Goal: Transaction & Acquisition: Book appointment/travel/reservation

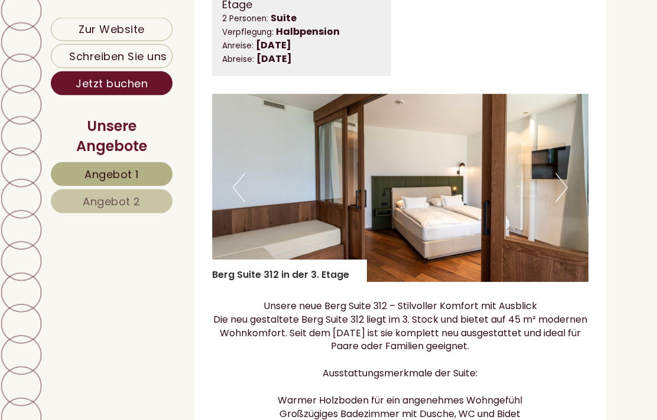
scroll to position [741, 0]
click at [561, 203] on button "Next" at bounding box center [561, 188] width 12 height 30
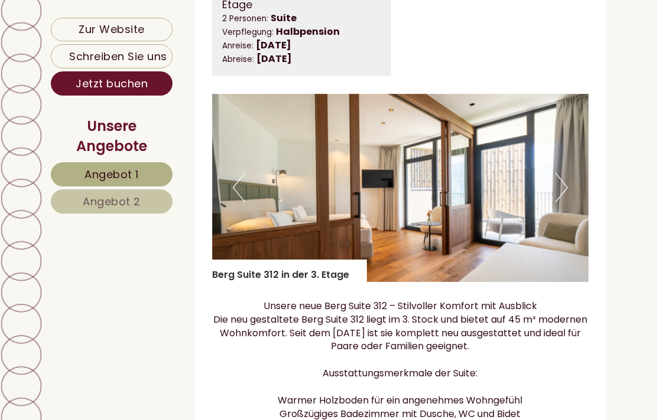
click at [560, 203] on button "Next" at bounding box center [561, 188] width 12 height 30
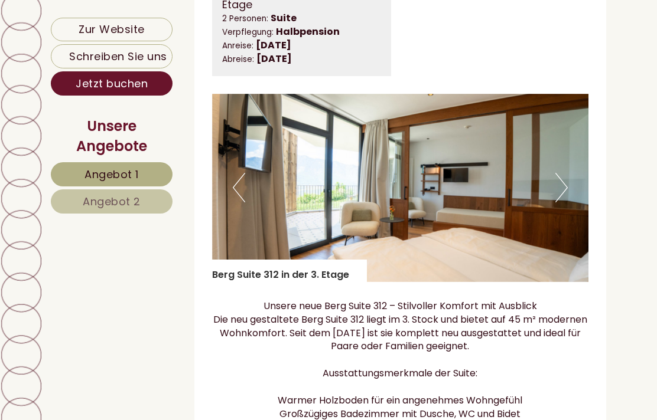
click at [560, 203] on button "Next" at bounding box center [561, 188] width 12 height 30
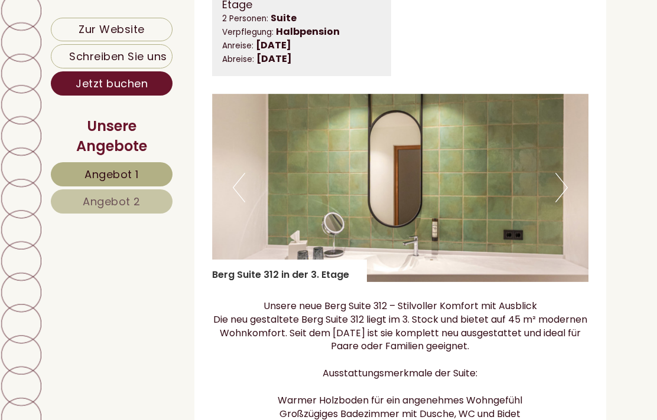
click at [560, 203] on button "Next" at bounding box center [561, 188] width 12 height 30
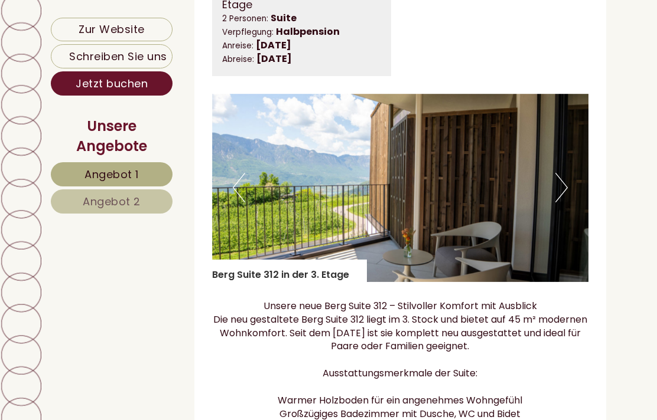
click at [563, 203] on button "Next" at bounding box center [561, 188] width 12 height 30
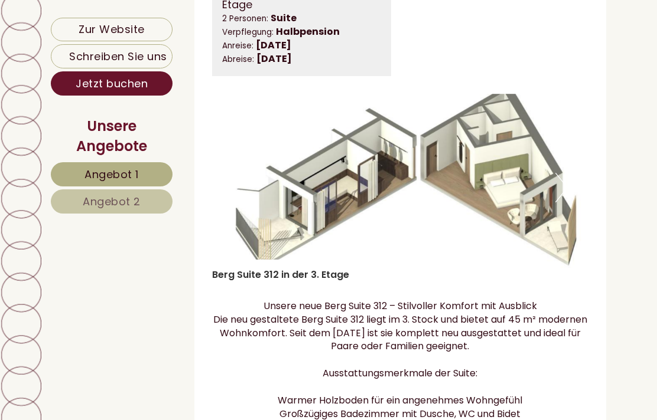
click at [587, 198] on img at bounding box center [400, 188] width 377 height 188
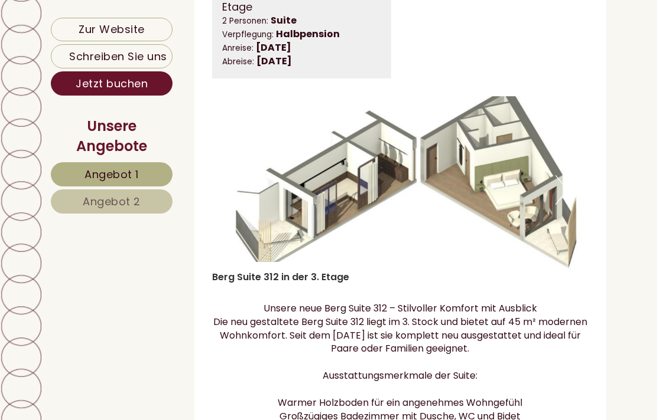
scroll to position [740, 0]
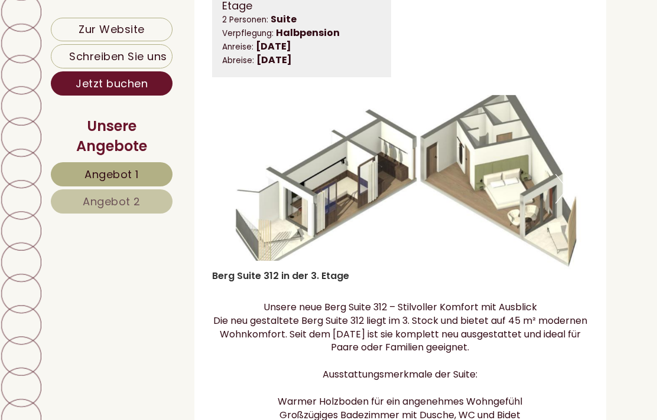
click at [556, 201] on button "Next" at bounding box center [561, 189] width 12 height 30
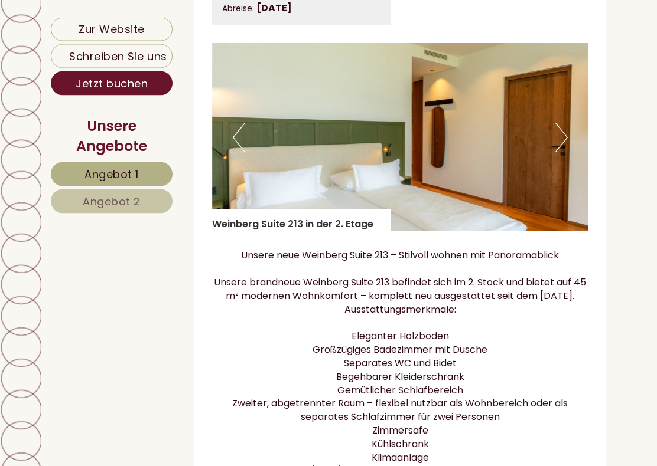
scroll to position [1720, 0]
click at [564, 152] on button "Next" at bounding box center [561, 137] width 12 height 30
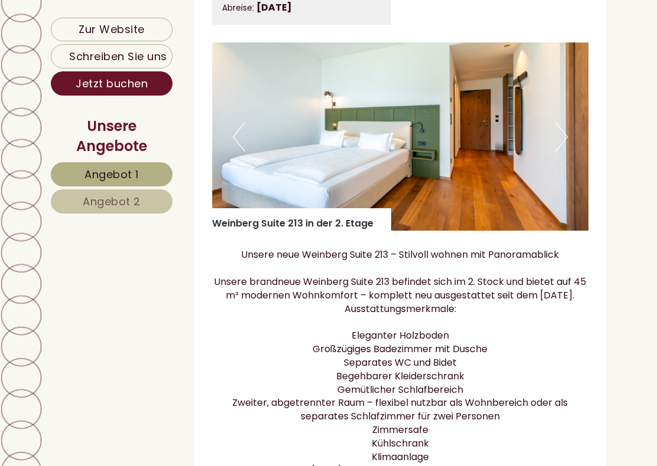
click at [564, 152] on button "Next" at bounding box center [561, 137] width 12 height 30
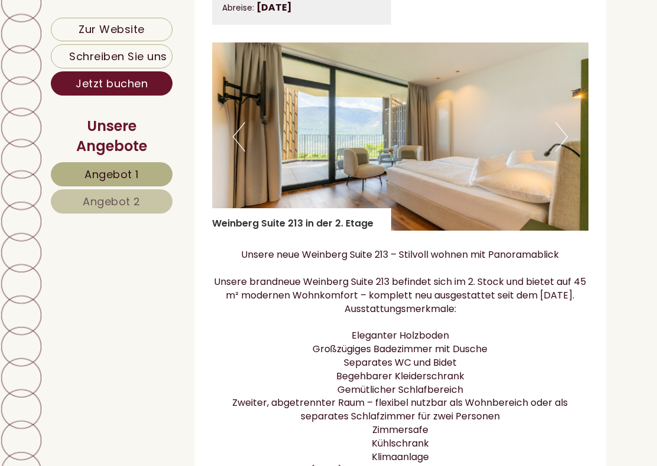
click at [567, 152] on button "Next" at bounding box center [561, 137] width 12 height 30
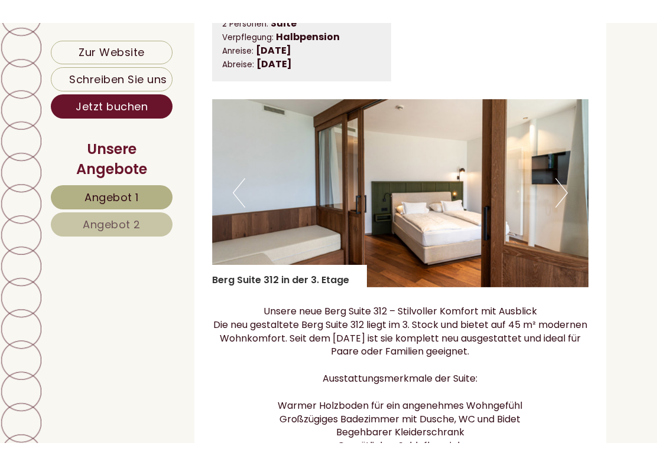
scroll to position [754, 0]
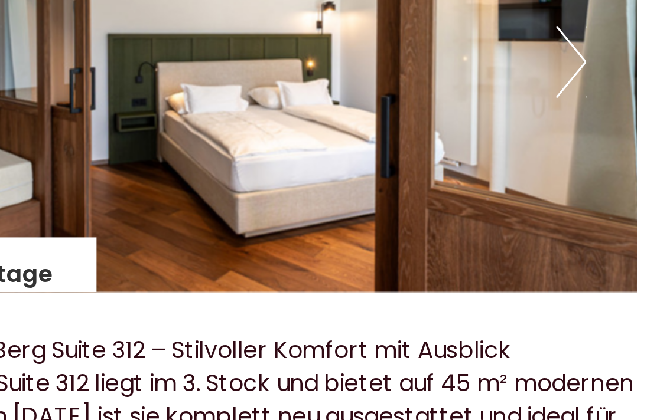
click at [555, 160] on button "Next" at bounding box center [561, 175] width 12 height 30
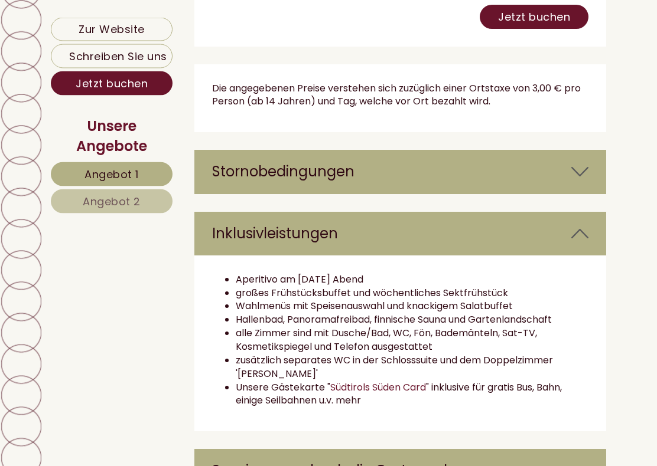
scroll to position [2454, 0]
click at [267, 194] on div "Stornobedingungen" at bounding box center [400, 172] width 412 height 44
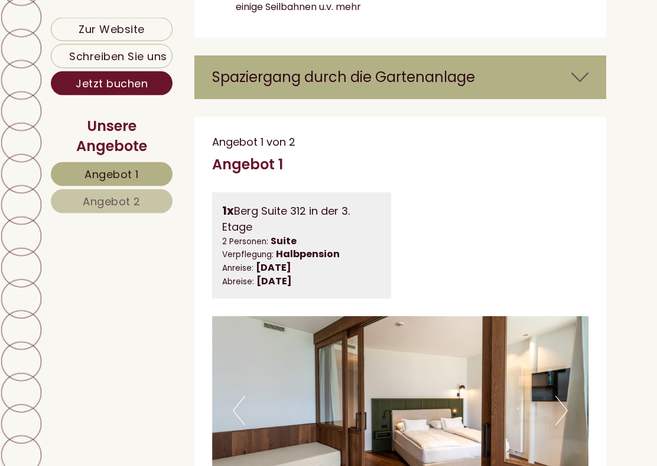
scroll to position [3176, 0]
click at [586, 87] on icon at bounding box center [579, 77] width 17 height 20
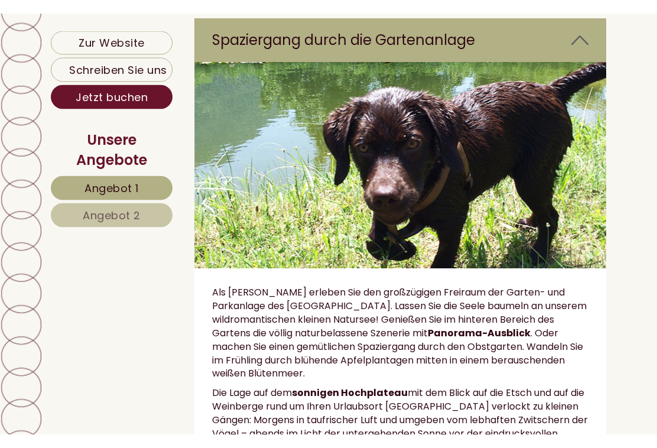
scroll to position [3227, 0]
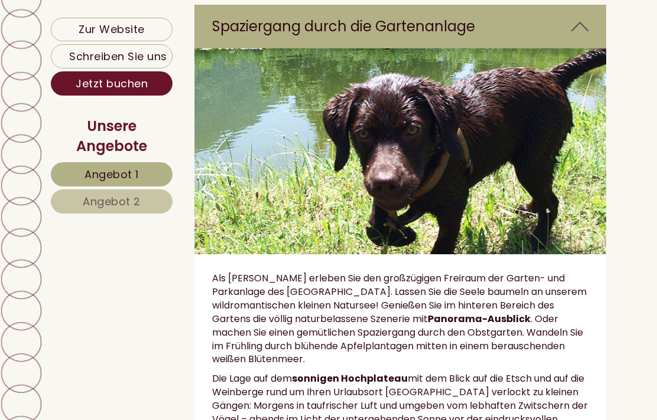
click at [589, 153] on img at bounding box center [400, 151] width 412 height 206
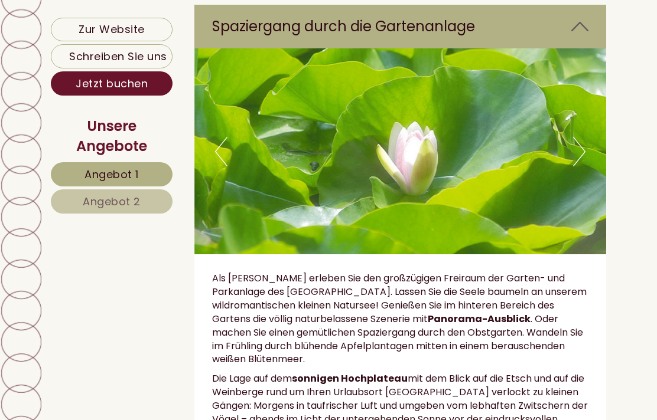
click at [595, 133] on img at bounding box center [400, 151] width 412 height 206
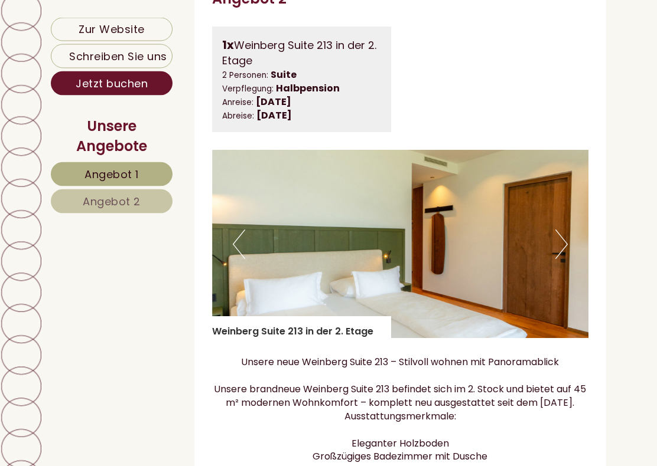
scroll to position [4686, 0]
click at [557, 259] on button "Next" at bounding box center [561, 245] width 12 height 30
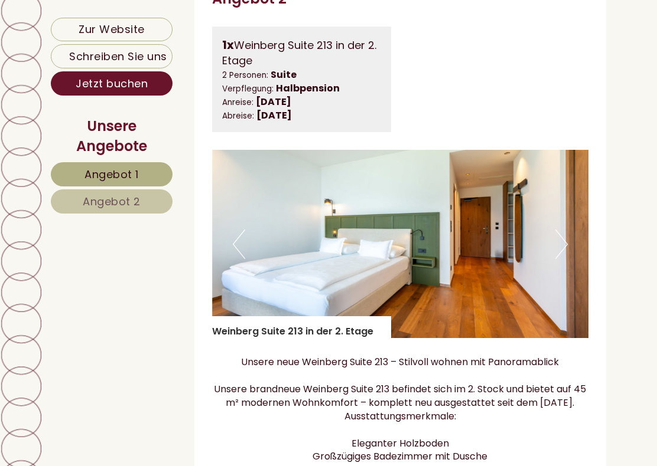
click at [568, 286] on img at bounding box center [400, 244] width 377 height 188
click at [562, 259] on button "Next" at bounding box center [561, 245] width 12 height 30
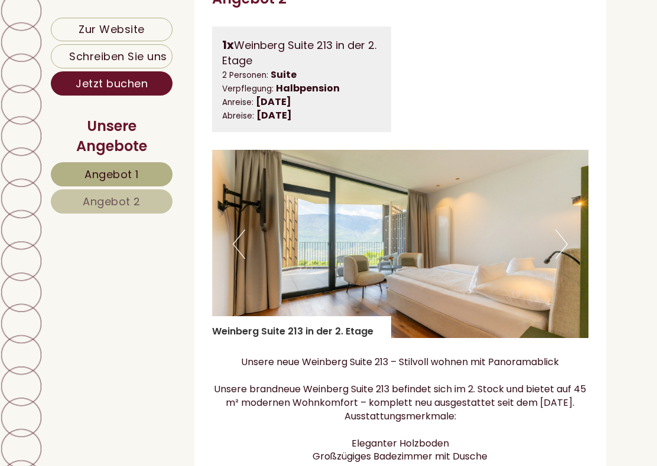
click at [553, 281] on img at bounding box center [400, 244] width 377 height 188
click at [565, 259] on button "Next" at bounding box center [561, 245] width 12 height 30
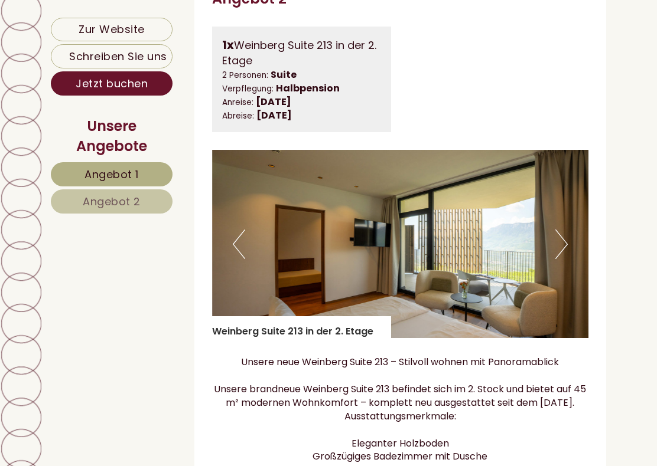
click at [561, 259] on button "Next" at bounding box center [561, 245] width 12 height 30
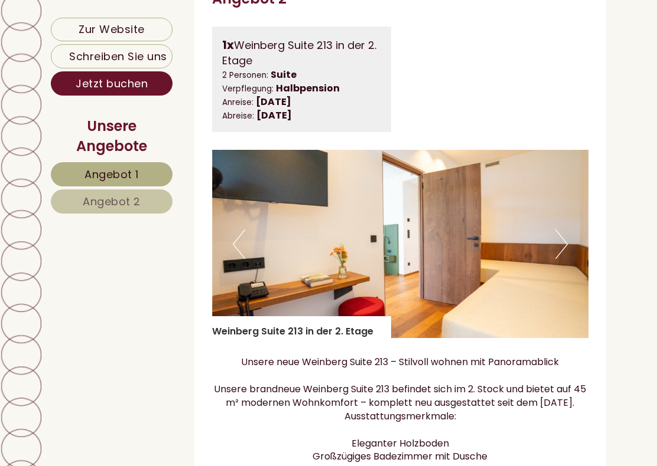
click at [561, 259] on button "Next" at bounding box center [561, 245] width 12 height 30
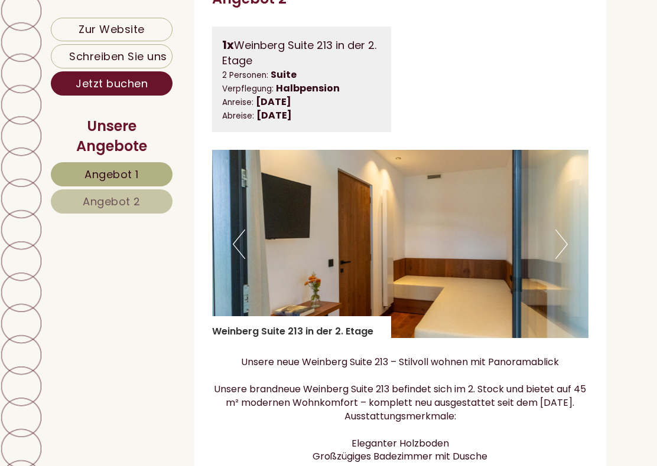
click at [561, 259] on button "Next" at bounding box center [561, 245] width 12 height 30
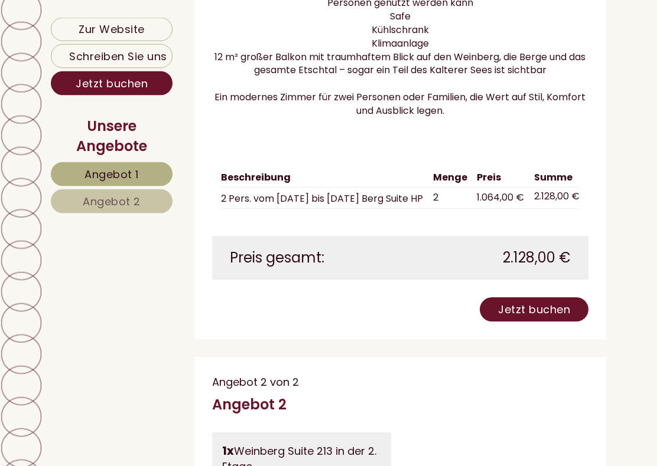
scroll to position [4283, 0]
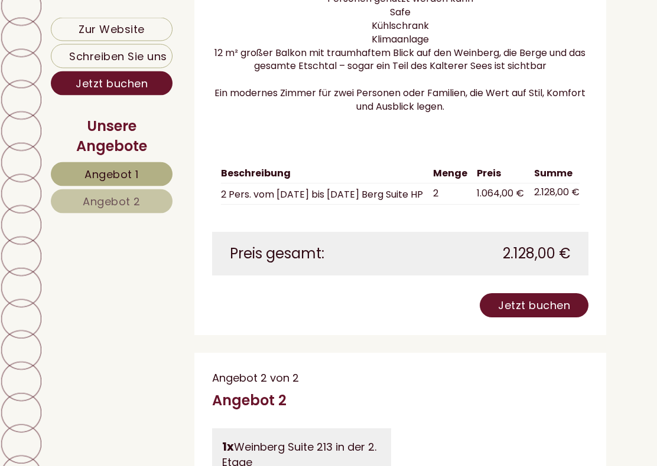
click at [534, 318] on link "Jetzt buchen" at bounding box center [533, 306] width 109 height 24
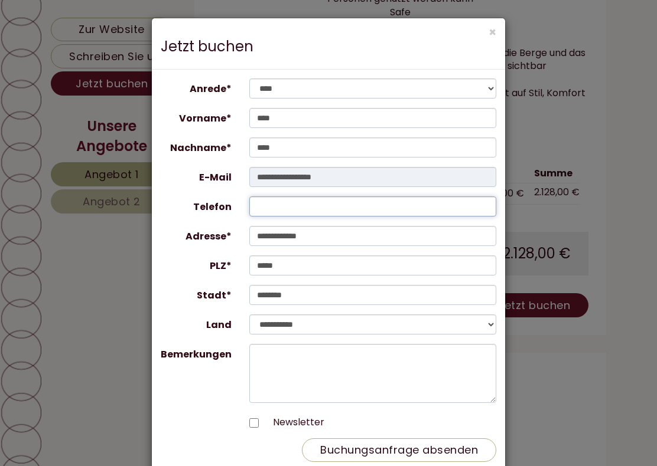
click at [390, 208] on input "Telefon" at bounding box center [372, 207] width 247 height 20
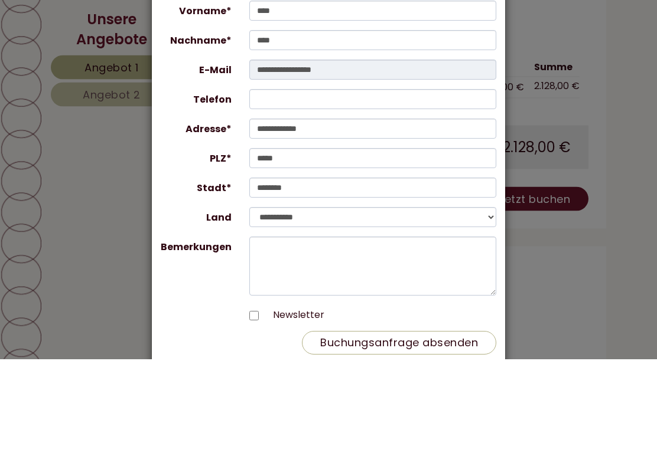
type input "**********"
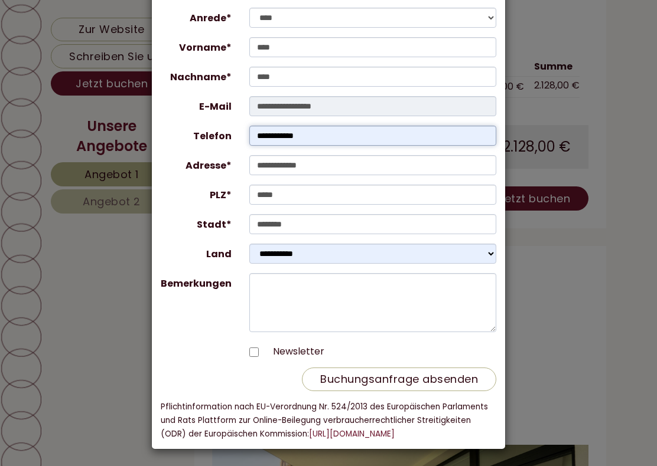
scroll to position [70, 0]
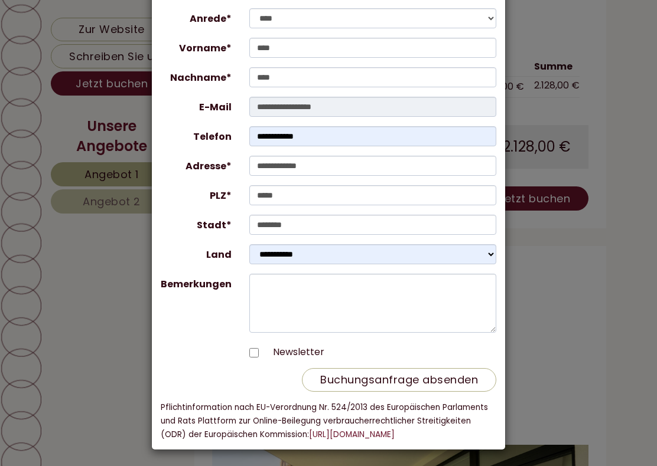
click at [393, 381] on button "Buchungsanfrage absenden" at bounding box center [399, 380] width 194 height 24
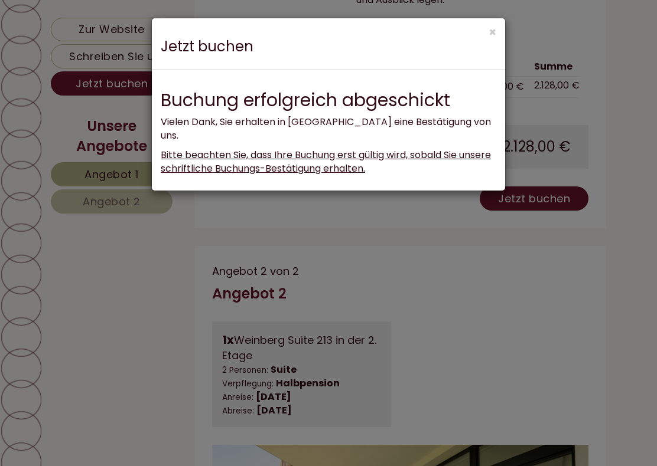
click at [495, 26] on button "×" at bounding box center [492, 32] width 8 height 12
